Goal: Task Accomplishment & Management: Manage account settings

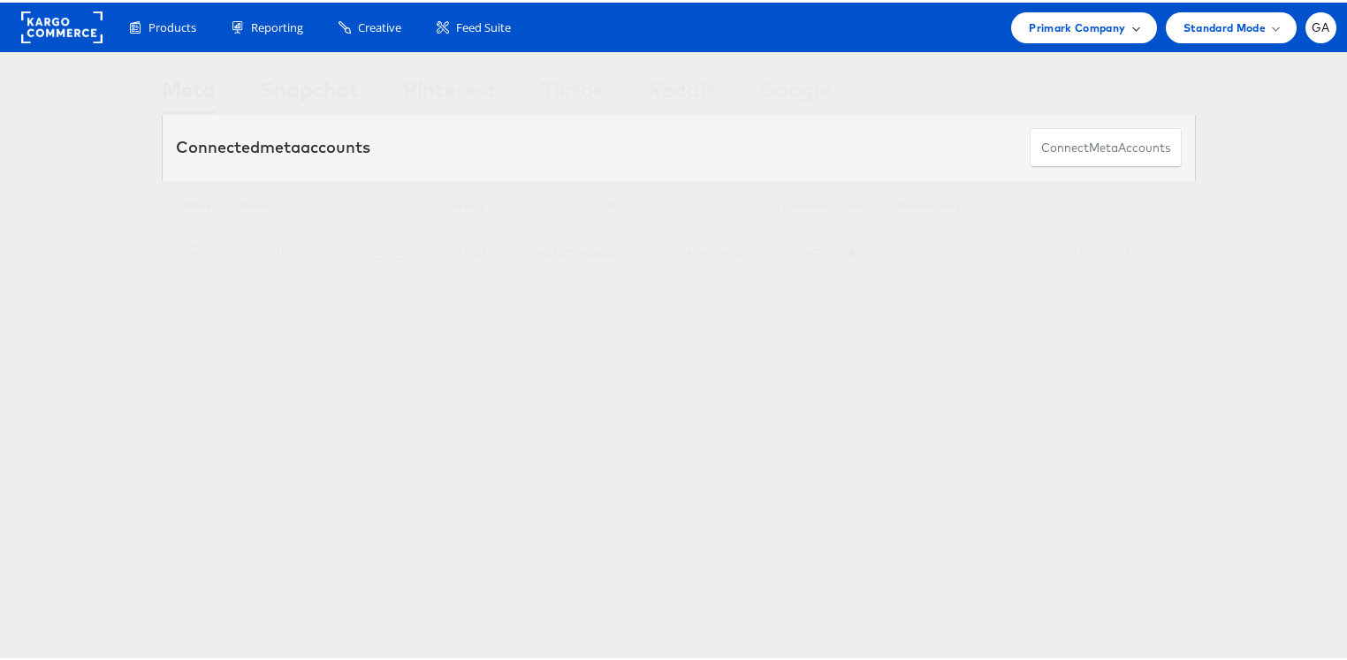
click at [1095, 21] on span "Primark Company" at bounding box center [1077, 25] width 96 height 19
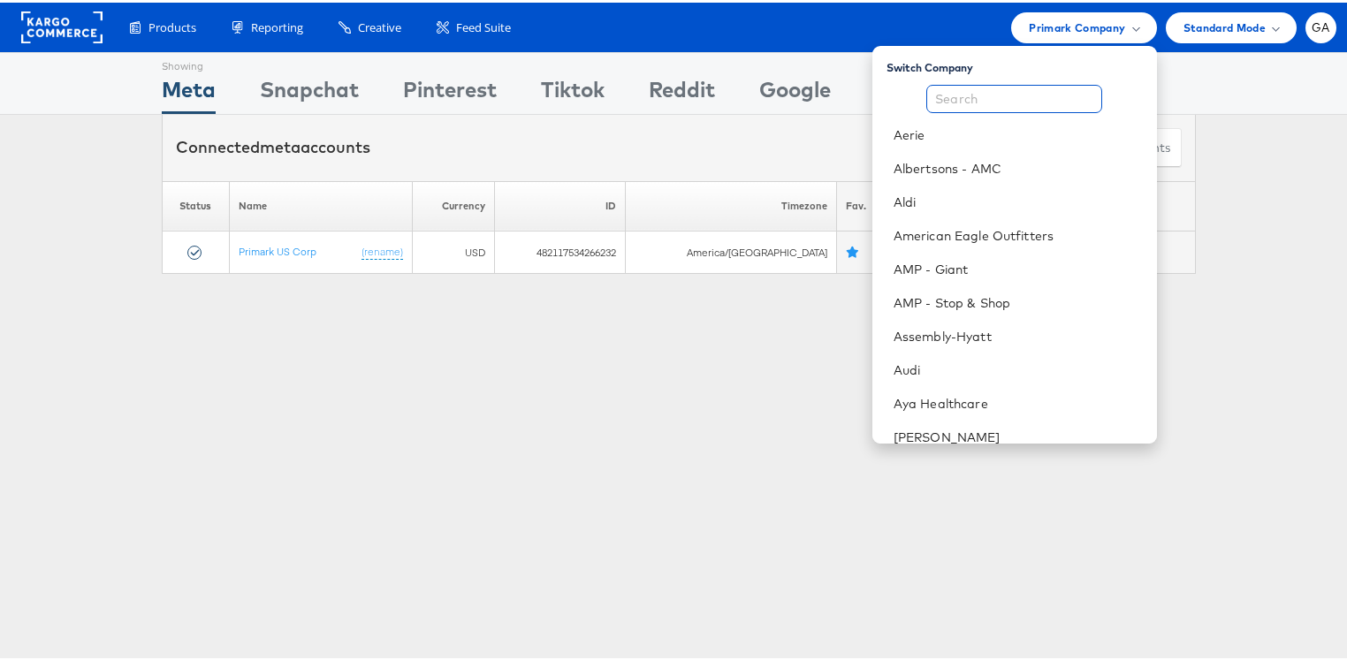
click at [1017, 102] on input "text" at bounding box center [1014, 96] width 176 height 28
type input "d"
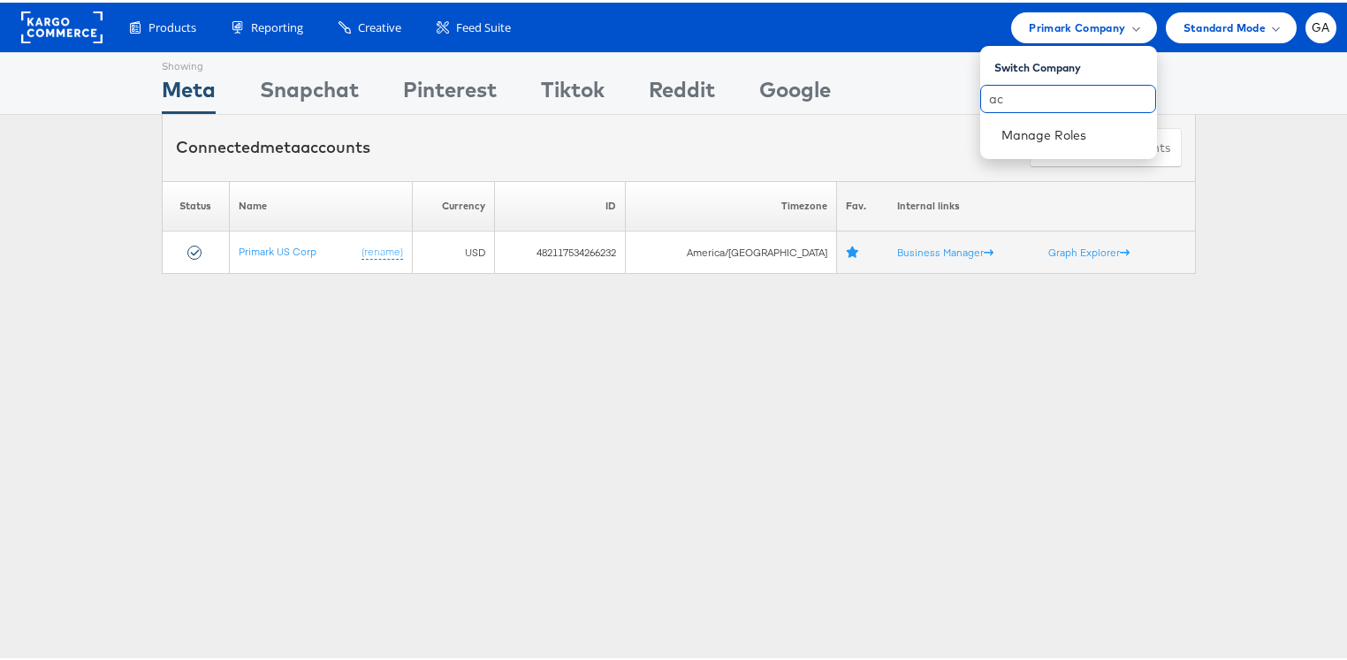
type input "a"
type input "cars"
click at [1031, 140] on link "Cars.com" at bounding box center [1071, 133] width 141 height 18
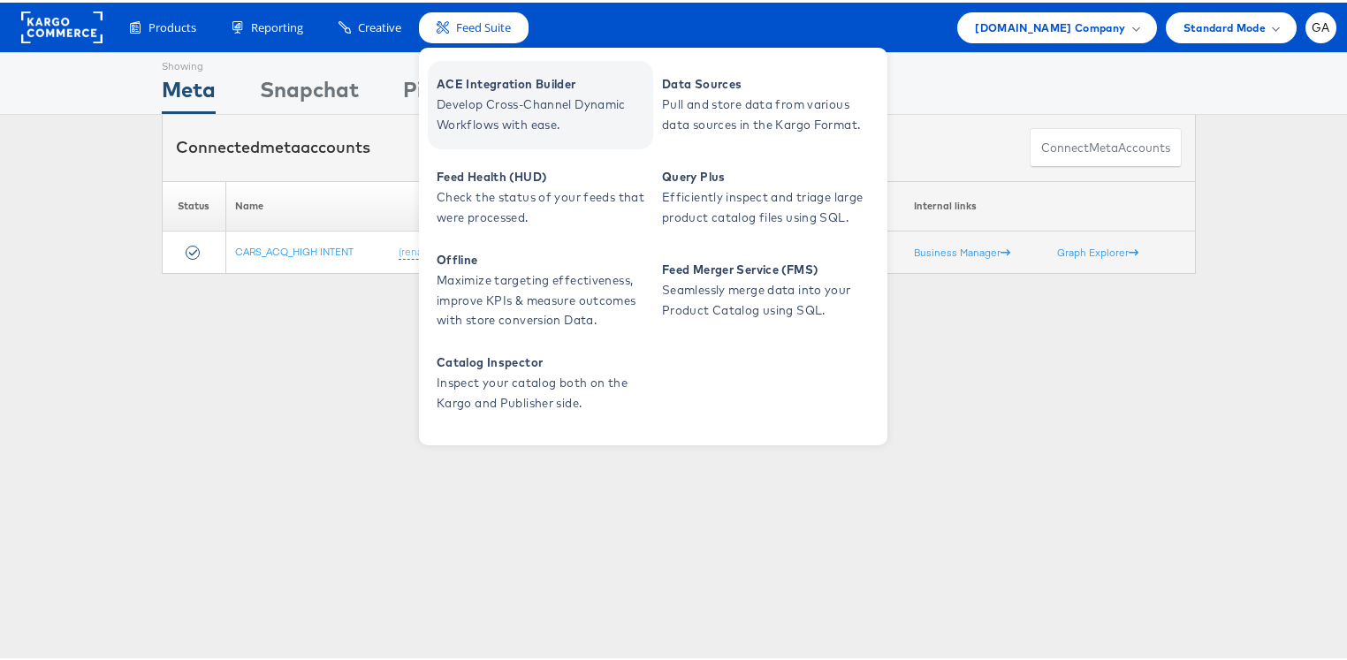
click at [468, 115] on span "Develop Cross-Channel Dynamic Workflows with ease." at bounding box center [543, 112] width 212 height 41
